Goal: Find specific fact: Find specific fact

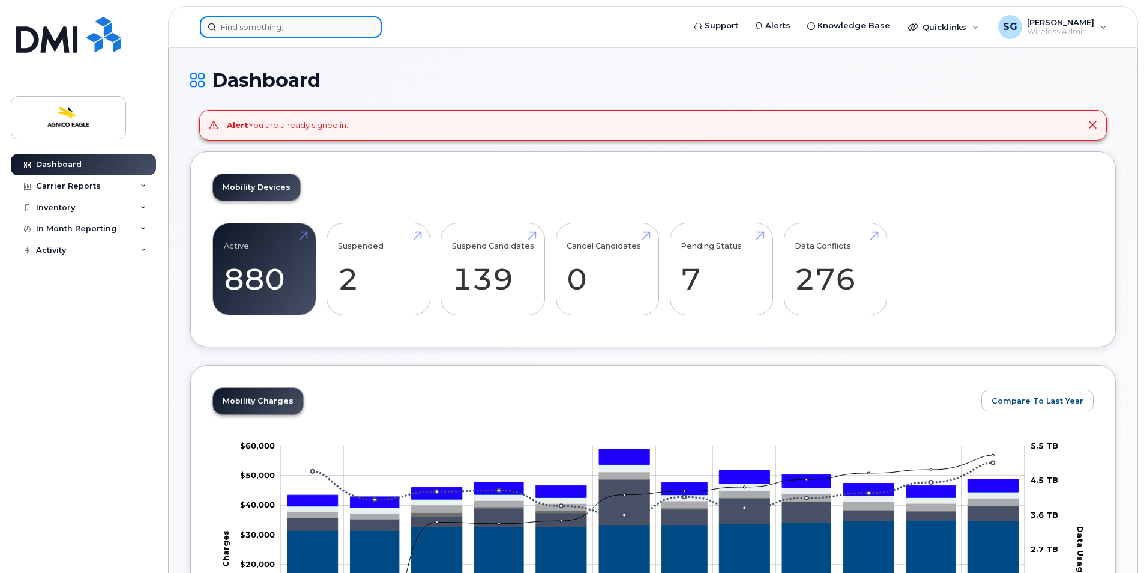
click at [322, 29] on input at bounding box center [291, 27] width 182 height 22
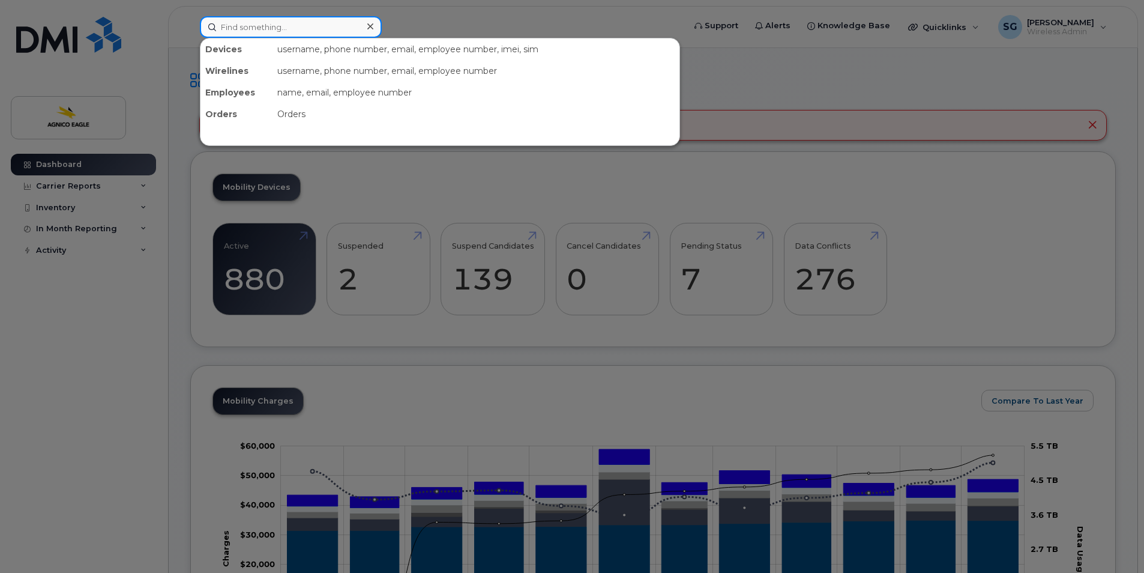
paste input "4188097450"
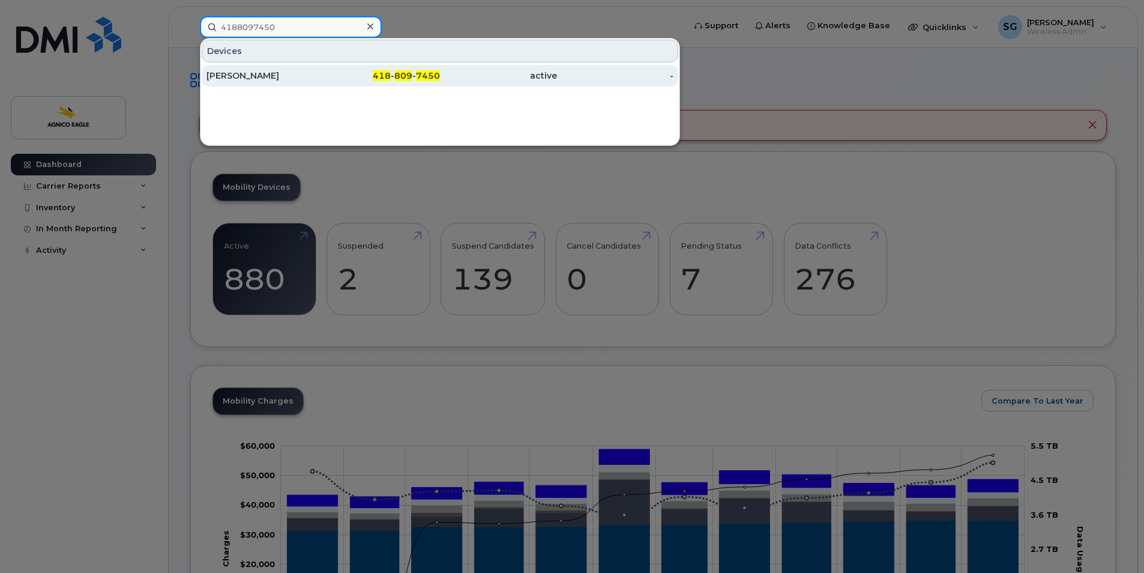
type input "4188097450"
click at [420, 74] on span "7450" at bounding box center [428, 75] width 24 height 11
